Goal: Task Accomplishment & Management: Use online tool/utility

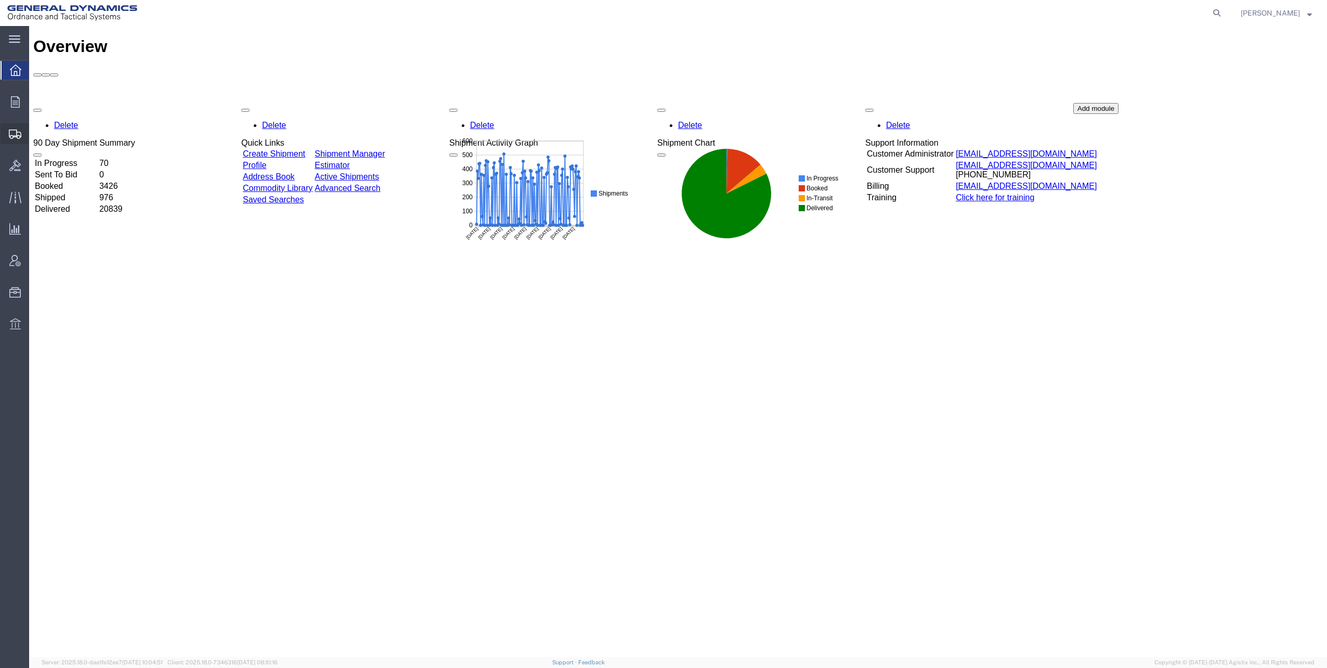
click at [0, 0] on span "Estimator" at bounding box center [0, 0] width 0 height 0
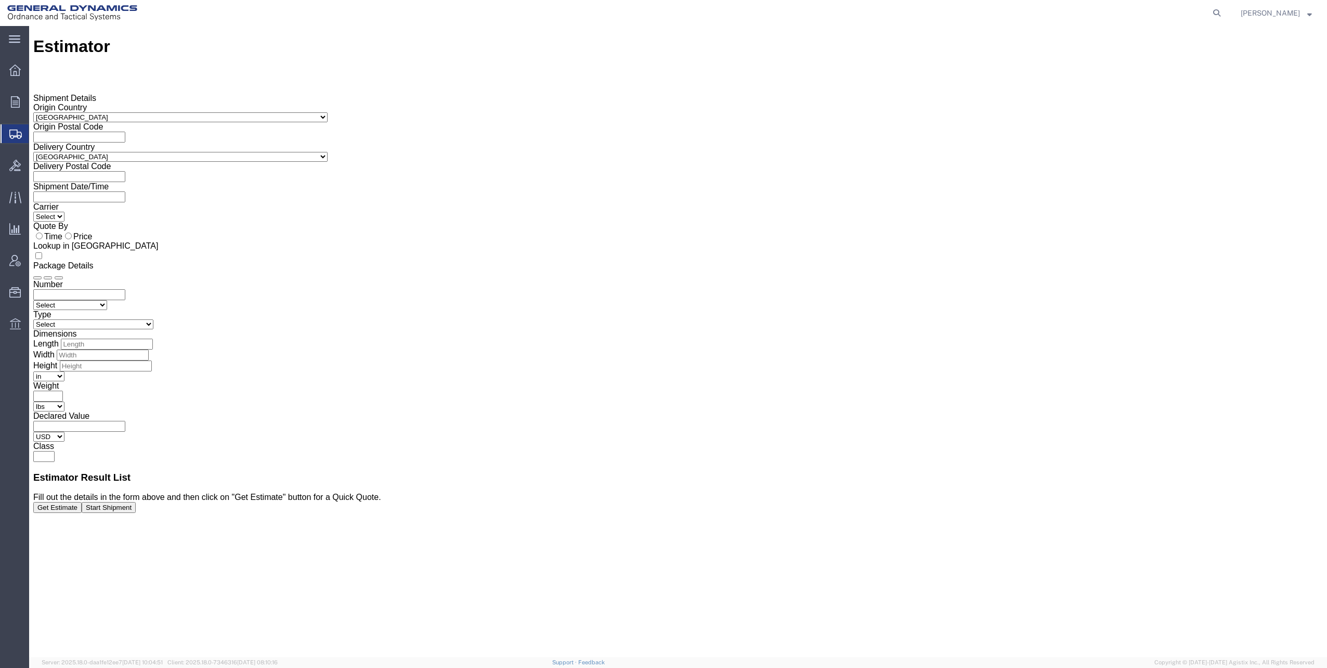
click at [125, 132] on input "text" at bounding box center [79, 137] width 92 height 11
type input "75040"
click at [125, 171] on input "text" at bounding box center [79, 176] width 92 height 11
type input "17356"
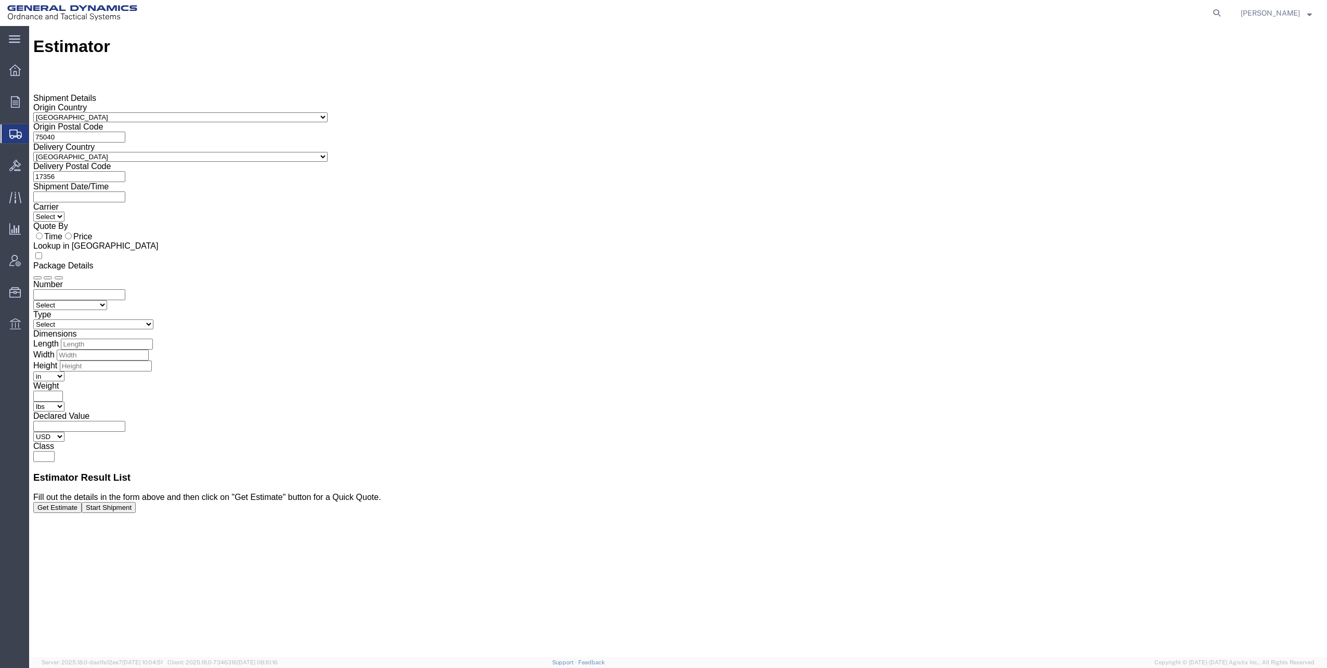
click at [125, 195] on input "text" at bounding box center [79, 196] width 92 height 11
click at [33, 192] on icon at bounding box center [33, 196] width 0 height 9
click at [125, 191] on input "text" at bounding box center [79, 196] width 92 height 11
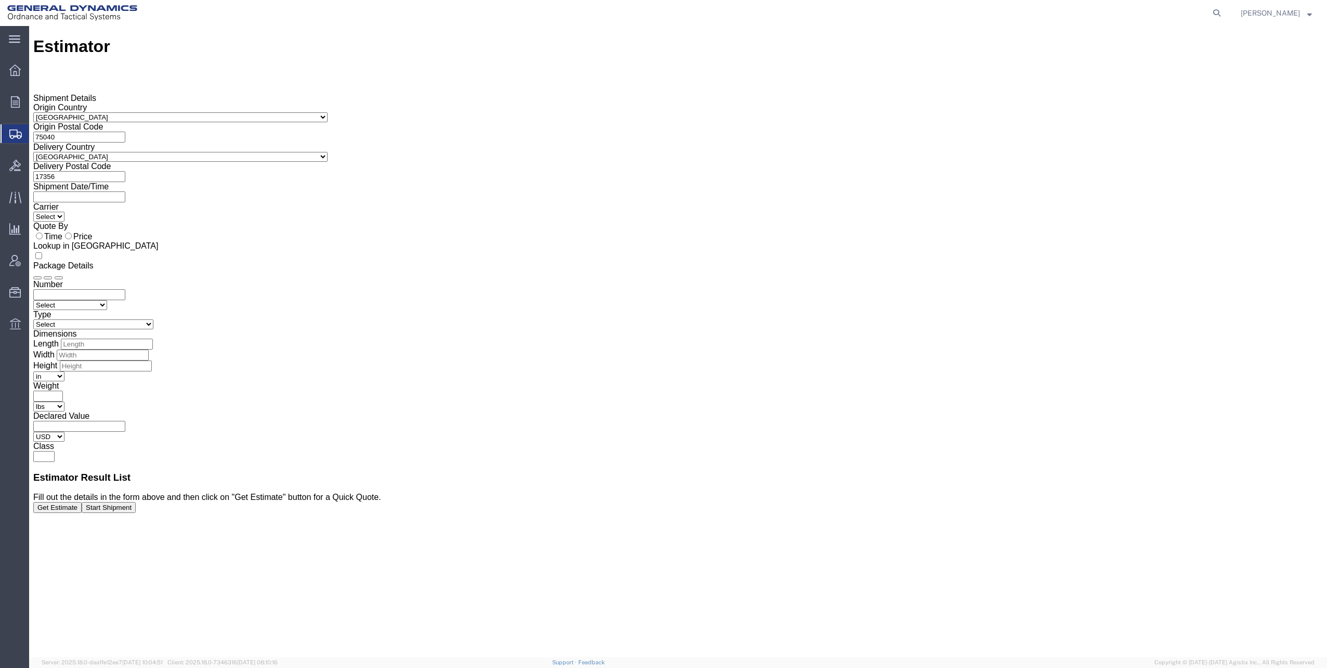
click at [125, 289] on input "number" at bounding box center [79, 294] width 92 height 11
type input "2"
click at [107, 300] on select "Select Air Less than Truckload Multi-Leg Ocean Freight Rail Small Parcel Truckl…" at bounding box center [70, 305] width 74 height 10
select select "TL"
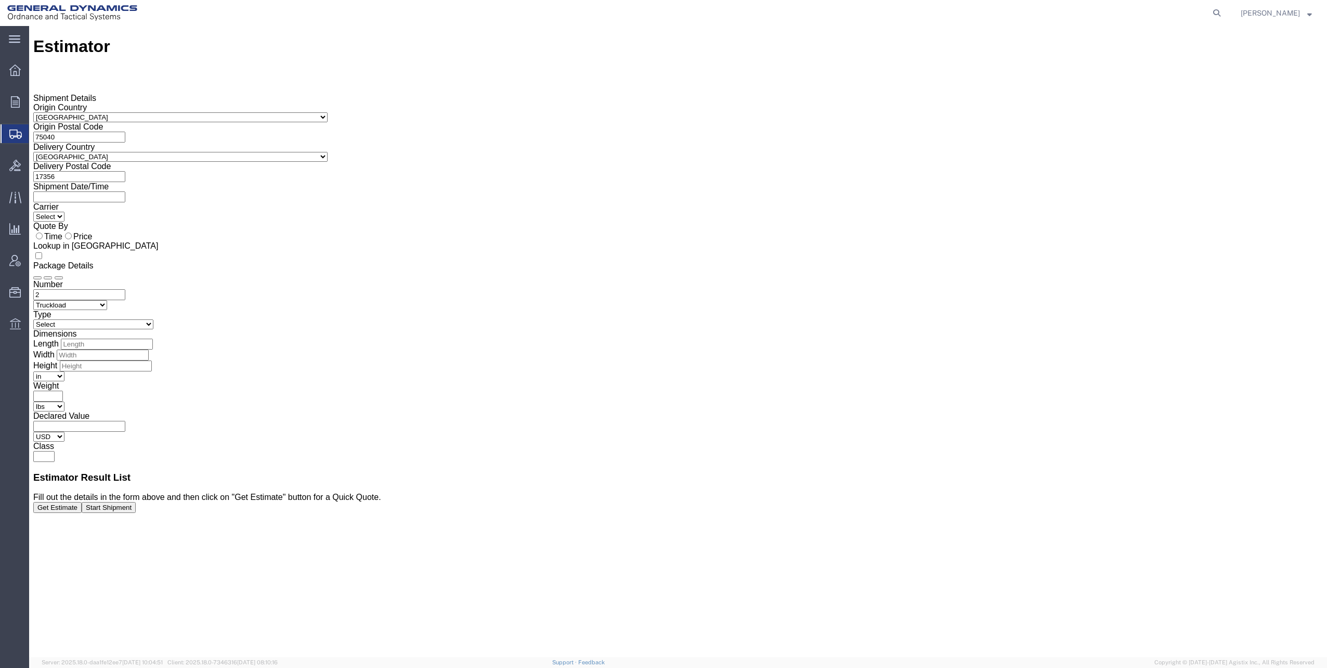
click at [107, 300] on select "Select Air Less than Truckload Multi-Leg Ocean Freight Rail Small Parcel Truckl…" at bounding box center [70, 305] width 74 height 10
click at [153, 319] on select "Select Bale(s) Basket(s) Bolt(s) Bottle(s) Buckets Bulk Bundle(s) Can(s) Cardbo…" at bounding box center [93, 324] width 120 height 10
select select "CRAT"
click at [153, 319] on select "Select Bale(s) Basket(s) Bolt(s) Bottle(s) Buckets Bulk Bundle(s) Can(s) Cardbo…" at bounding box center [93, 324] width 120 height 10
click at [153, 339] on input "number" at bounding box center [107, 344] width 92 height 11
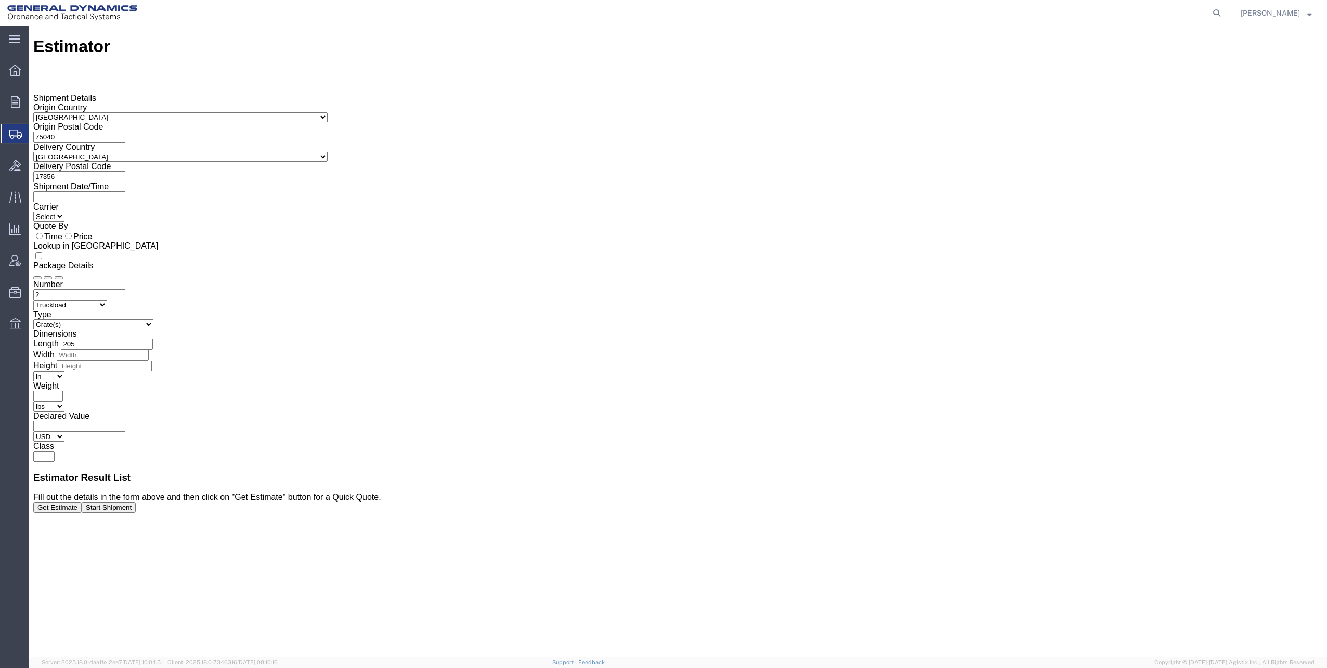
type input "205"
type input "86"
type input "99"
click at [63, 391] on input "text" at bounding box center [48, 396] width 30 height 11
type input "25000"
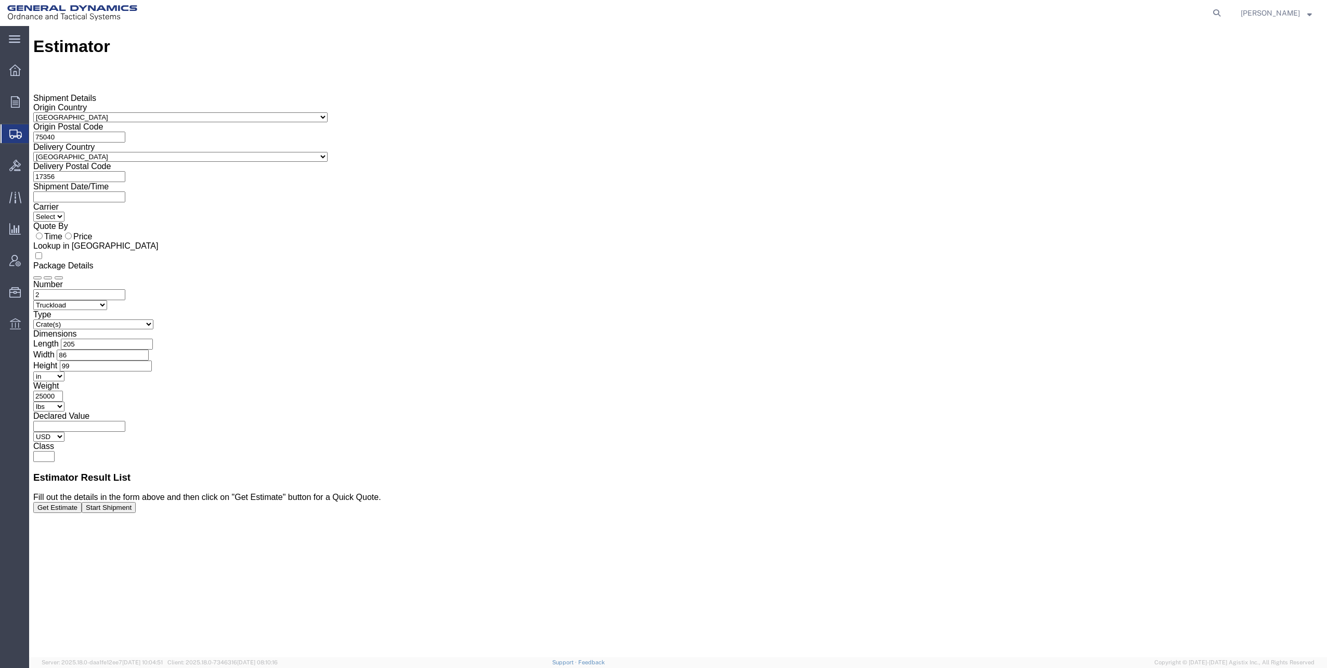
click at [822, 383] on div "Estimator Please fix the following errors Shipment Details Origin Country Selec…" at bounding box center [678, 352] width 1290 height 631
click at [82, 513] on button "Get Estimate" at bounding box center [57, 507] width 48 height 11
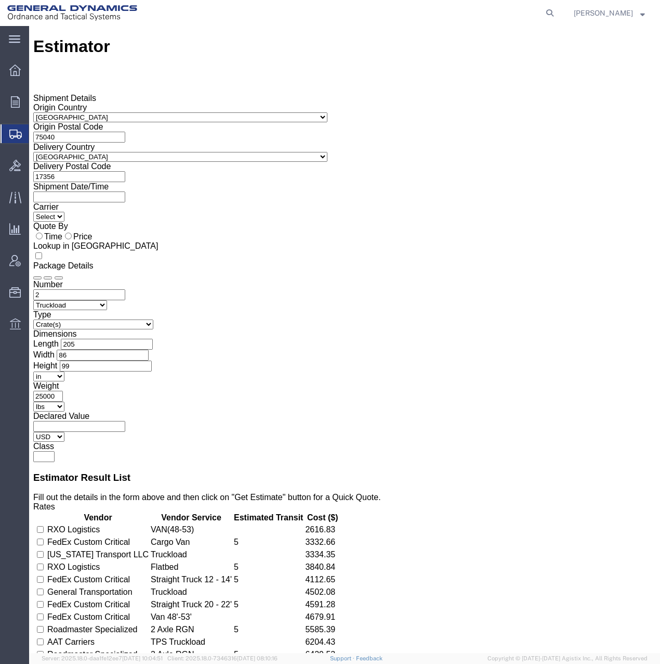
drag, startPoint x: 150, startPoint y: 131, endPoint x: 198, endPoint y: 133, distance: 47.9
click at [125, 133] on input "75040" at bounding box center [79, 137] width 92 height 11
type input "40219"
drag, startPoint x: 150, startPoint y: 170, endPoint x: 208, endPoint y: 173, distance: 57.3
click at [125, 173] on input "17356" at bounding box center [79, 176] width 92 height 11
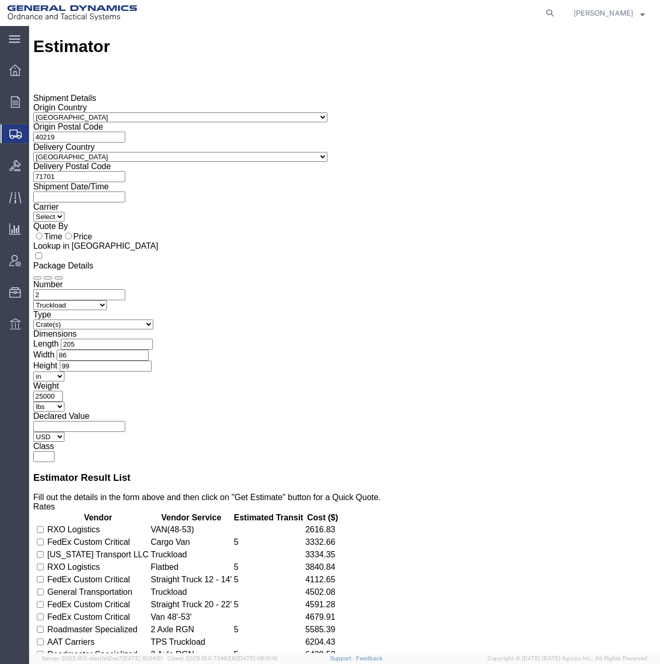
type input "71701"
click at [125, 191] on input "text" at bounding box center [79, 196] width 92 height 11
click at [370, 280] on div "Number 2 Select Air Less than Truckload Multi-Leg Ocean Freight Rail Small Parc…" at bounding box center [344, 371] width 623 height 182
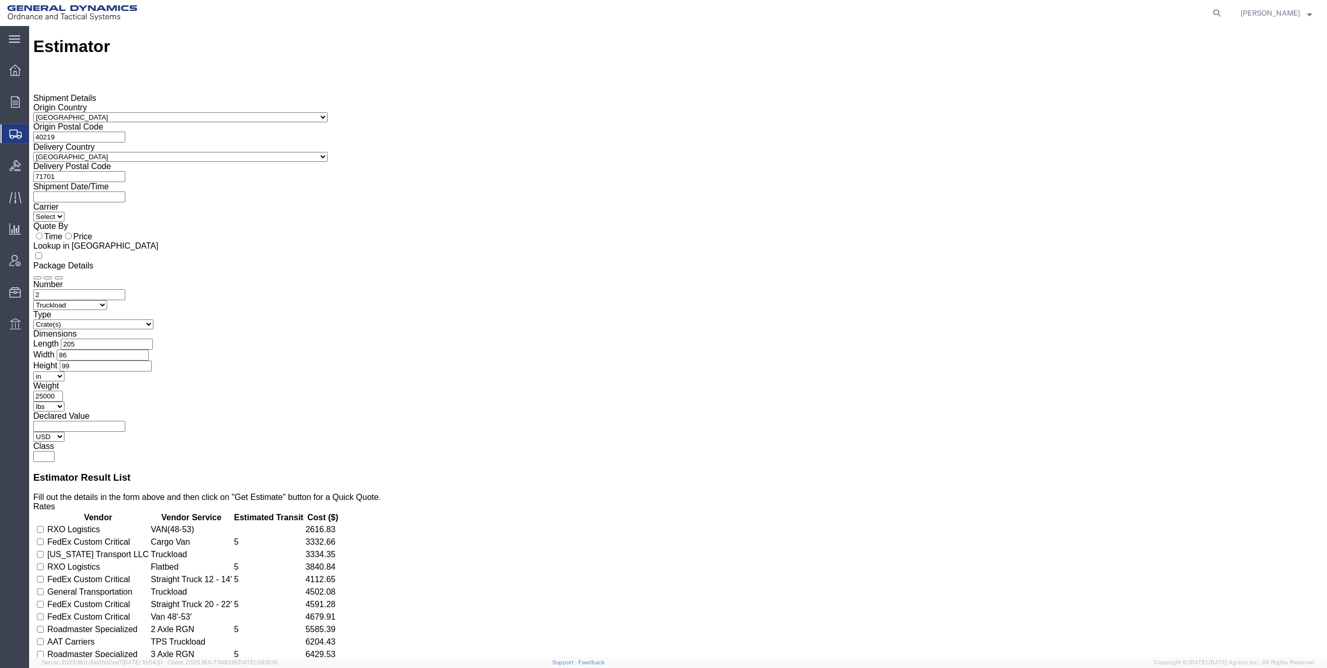
drag, startPoint x: 906, startPoint y: 111, endPoint x: 966, endPoint y: 101, distance: 60.6
click at [967, 280] on div "Number 2 Select Air Less than Truckload Multi-Leg Ocean Freight Rail Small Parc…" at bounding box center [678, 371] width 1290 height 182
type input "10"
click at [153, 319] on select "Select Bale(s) Basket(s) Bolt(s) Bottle(s) Buckets Bulk Bundle(s) Can(s) Cardbo…" at bounding box center [93, 324] width 120 height 10
select select "PSNS"
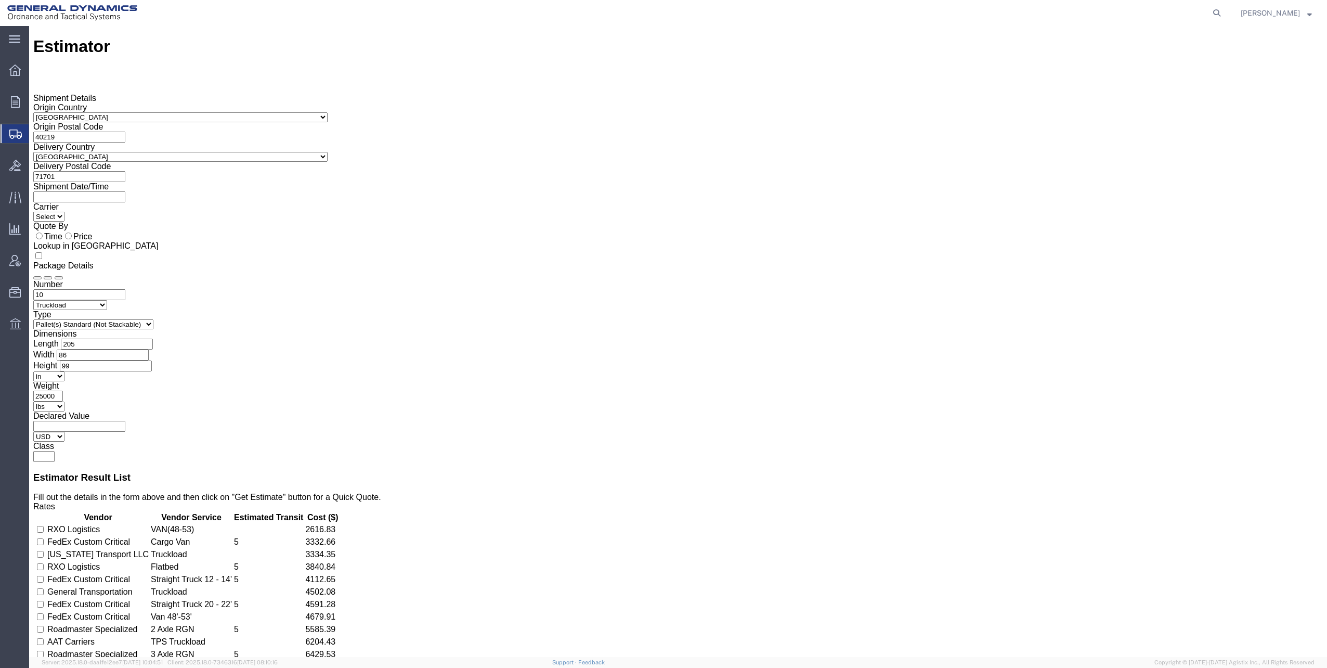
click at [153, 319] on select "Select Bale(s) Basket(s) Bolt(s) Bottle(s) Buckets Bulk Bundle(s) Can(s) Cardbo…" at bounding box center [93, 324] width 120 height 10
click at [153, 339] on input "number" at bounding box center [107, 344] width 92 height 11
type input "48"
type input "40"
type input "45"
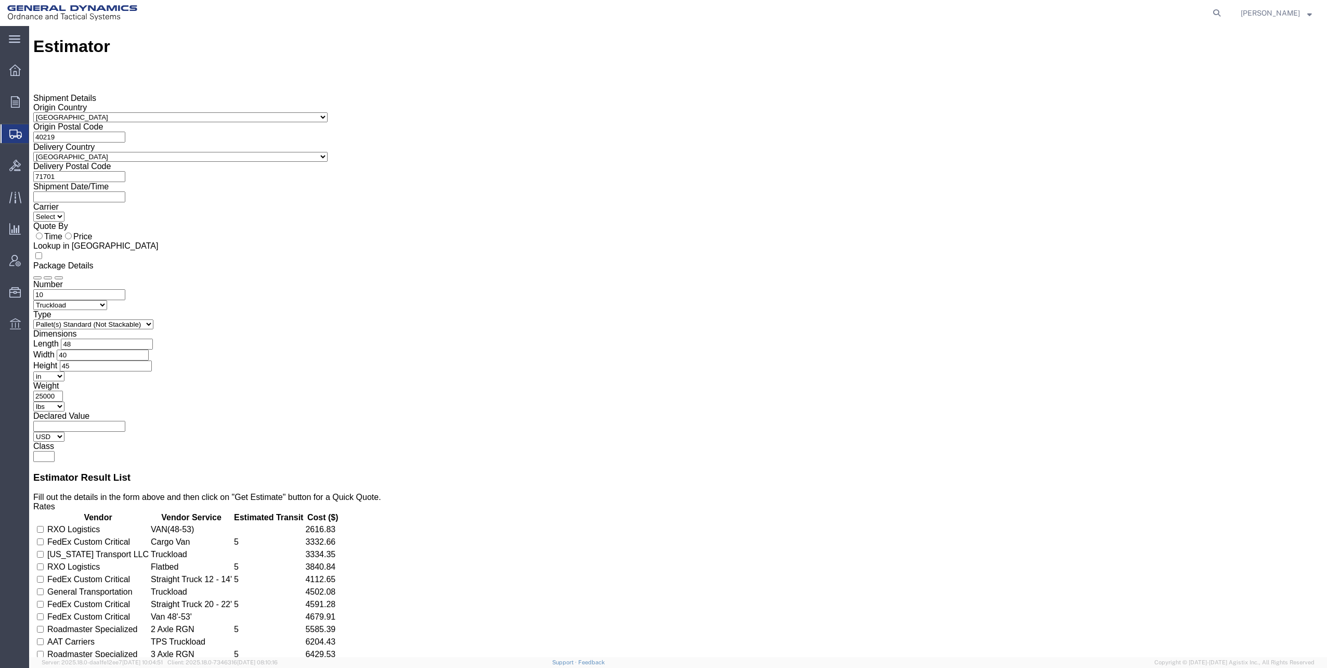
drag, startPoint x: 907, startPoint y: 172, endPoint x: 984, endPoint y: 168, distance: 77.1
click at [63, 391] on input "25000" at bounding box center [48, 396] width 30 height 11
type input "2000"
drag, startPoint x: 264, startPoint y: 132, endPoint x: 300, endPoint y: 129, distance: 35.9
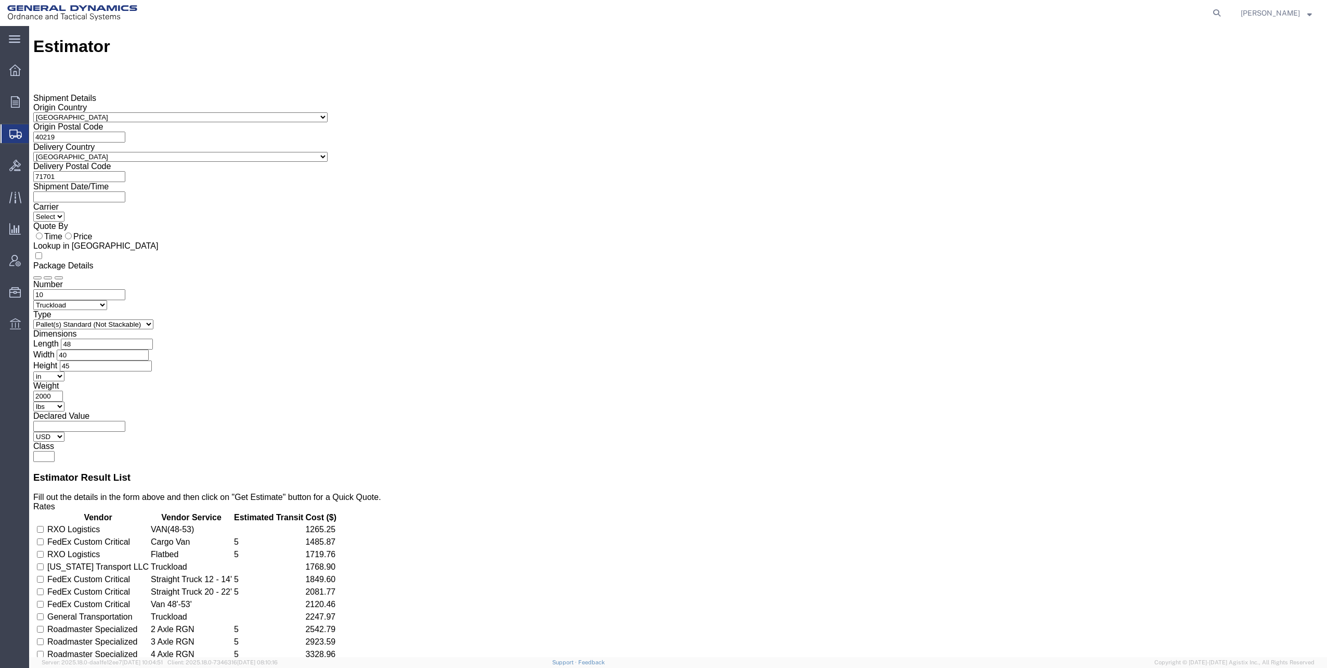
click at [125, 132] on input "40219" at bounding box center [79, 137] width 92 height 11
type input "18510"
drag, startPoint x: 262, startPoint y: 170, endPoint x: 329, endPoint y: 165, distance: 66.7
click at [125, 171] on input "71701" at bounding box center [79, 176] width 92 height 11
type input "71701"
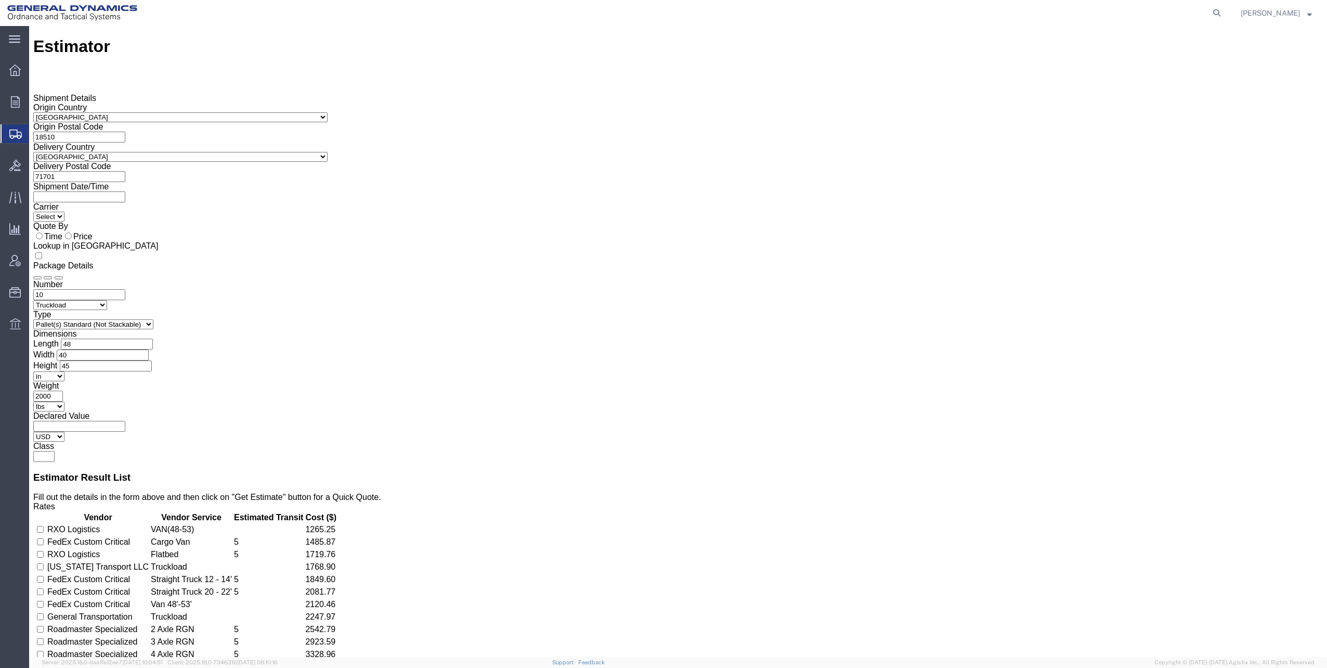
type button "Get Estimate"
